Goal: Information Seeking & Learning: Understand process/instructions

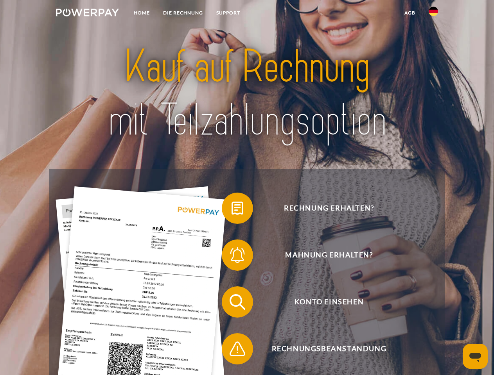
click at [87, 14] on img at bounding box center [87, 13] width 63 height 8
click at [433, 14] on img at bounding box center [433, 11] width 9 height 9
click at [409, 13] on link "agb" at bounding box center [410, 13] width 24 height 14
click at [231, 210] on span at bounding box center [225, 208] width 39 height 39
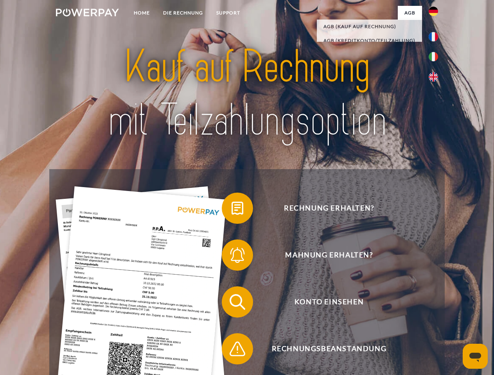
click at [231, 257] on span at bounding box center [225, 255] width 39 height 39
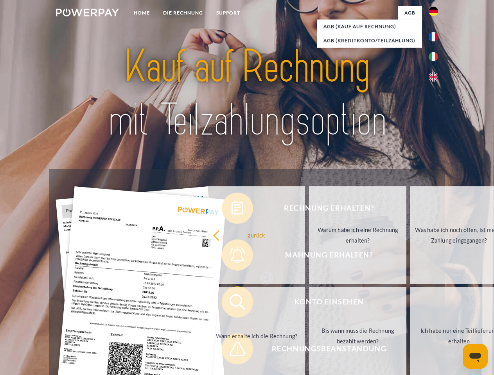
click at [309, 304] on link "Bis wann muss die Rechnung bezahlt werden?" at bounding box center [357, 336] width 97 height 98
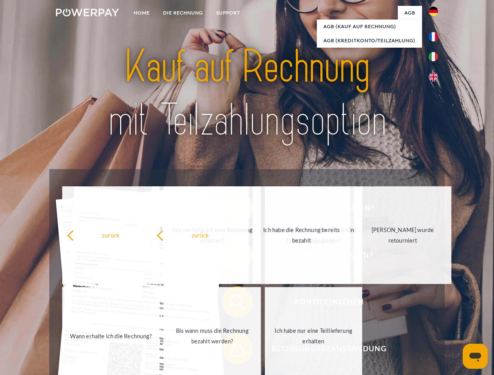
click at [231, 351] on span at bounding box center [225, 349] width 39 height 39
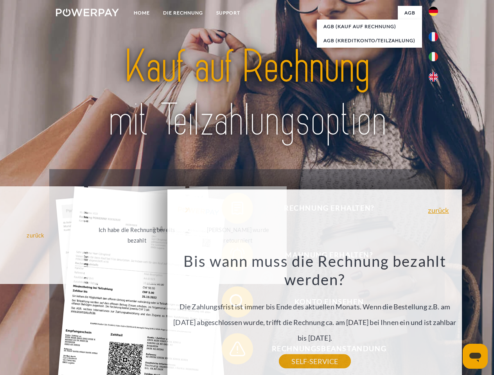
click at [475, 357] on icon "Messaging-Fenster öffnen" at bounding box center [475, 357] width 12 height 9
